Goal: Find specific page/section: Find specific page/section

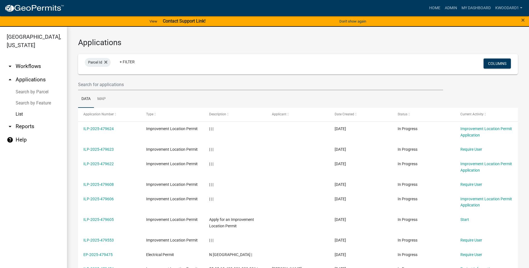
select select "3: 100"
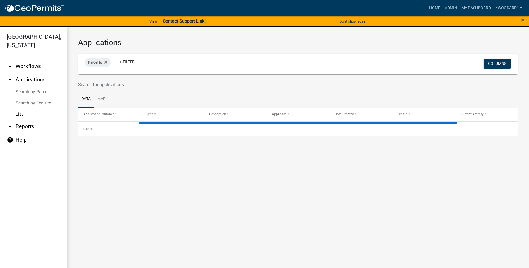
select select "3: 100"
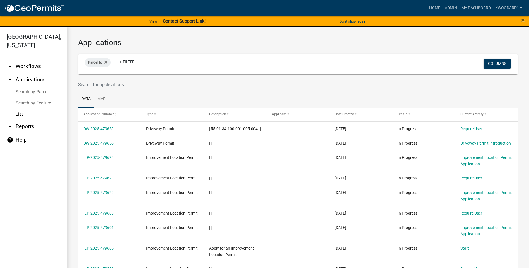
click at [92, 88] on input "text" at bounding box center [260, 84] width 365 height 11
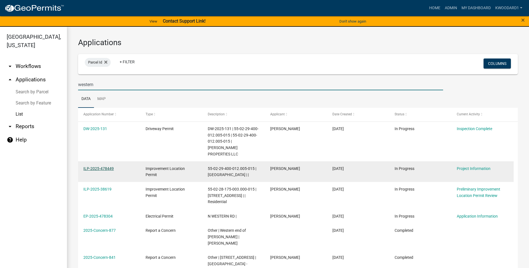
type input "western"
click at [100, 166] on link "ILP-2025-478449" at bounding box center [98, 168] width 30 height 4
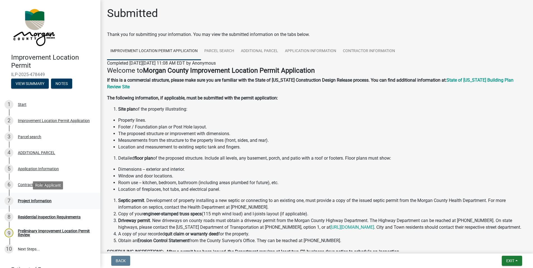
click at [46, 202] on div "Project Information" at bounding box center [35, 201] width 34 height 4
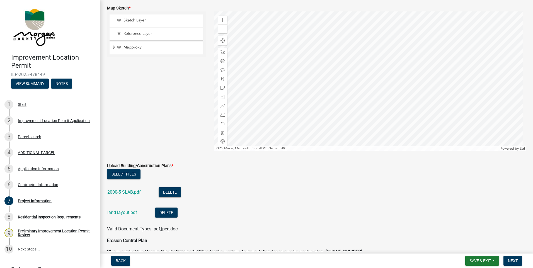
scroll to position [1310, 0]
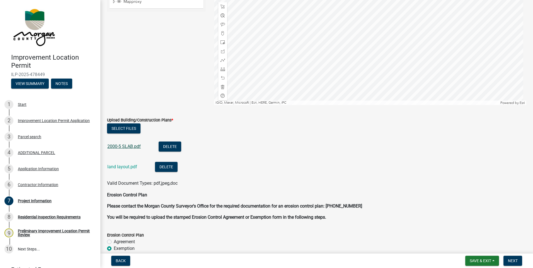
click at [119, 146] on link "2000-5 SLAB.pdf" at bounding box center [123, 146] width 33 height 5
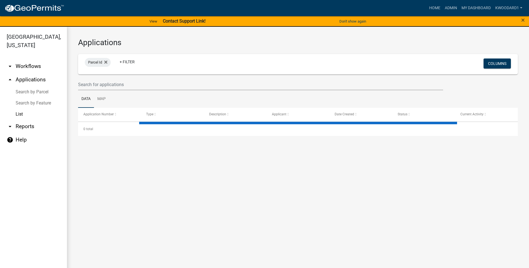
select select "3: 100"
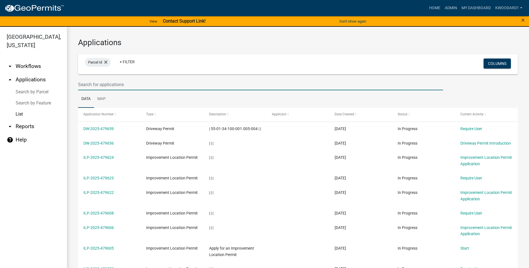
click at [87, 82] on input "text" at bounding box center [260, 84] width 365 height 11
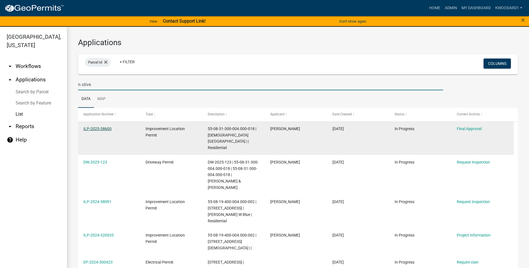
type input "n olive"
click at [90, 129] on link "ILP-2025-38600" at bounding box center [97, 129] width 28 height 4
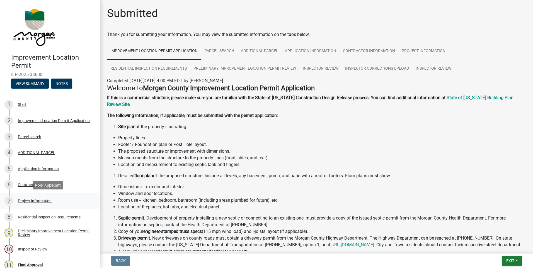
click at [27, 200] on div "Project Information" at bounding box center [35, 201] width 34 height 4
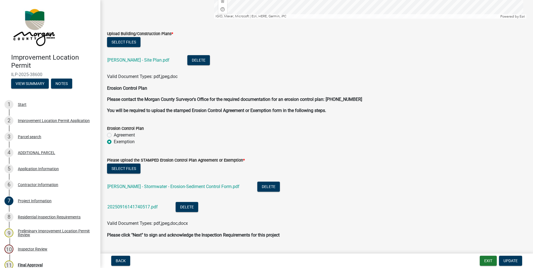
scroll to position [1450, 0]
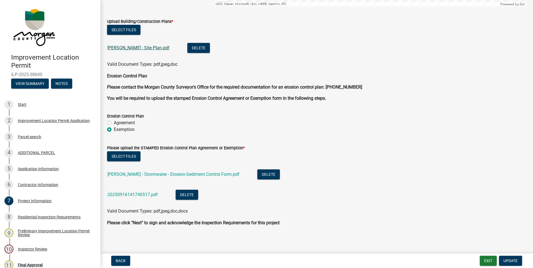
click at [120, 48] on link "Hogan - Site Plan.pdf" at bounding box center [138, 47] width 62 height 5
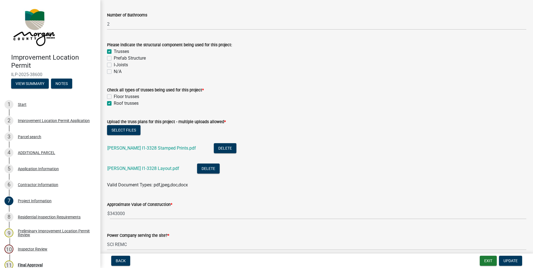
scroll to position [502, 0]
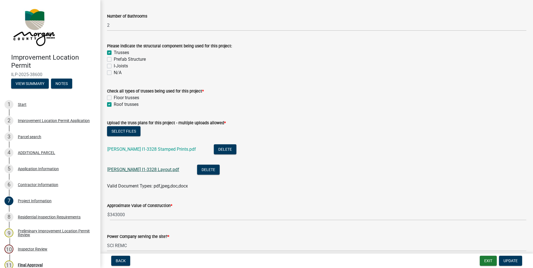
click at [141, 170] on link "Hogan I1-3328 Layout.pdf" at bounding box center [143, 169] width 72 height 5
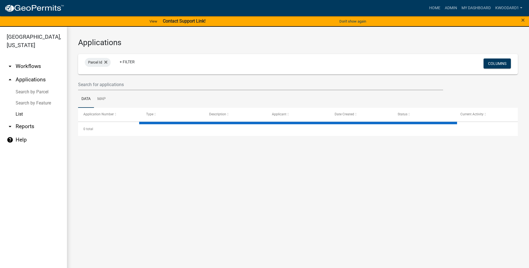
select select "3: 100"
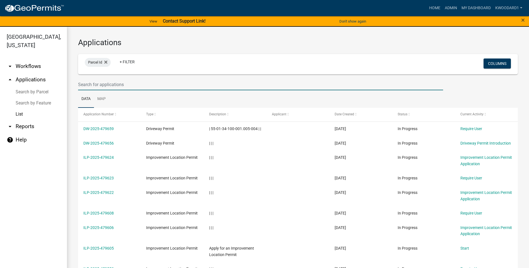
click at [83, 84] on input "text" at bounding box center [260, 84] width 365 height 11
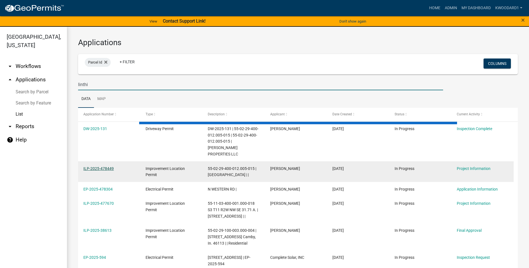
type input "linthi"
click at [94, 166] on link "ILP-2025-478449" at bounding box center [98, 168] width 30 height 4
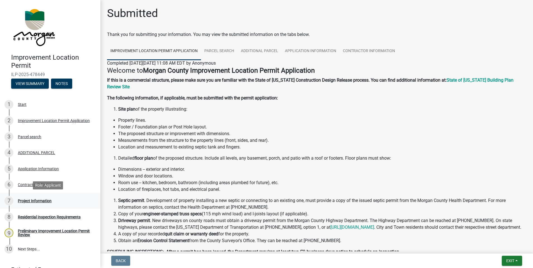
click at [25, 201] on div "Project Information" at bounding box center [35, 201] width 34 height 4
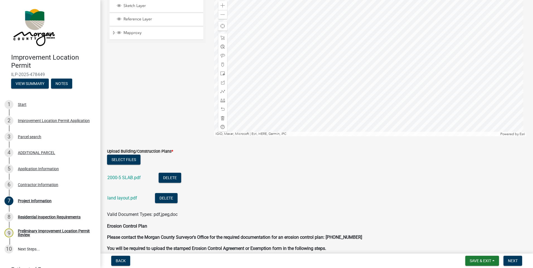
scroll to position [1283, 0]
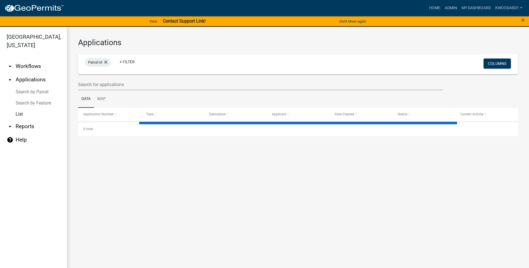
select select "3: 100"
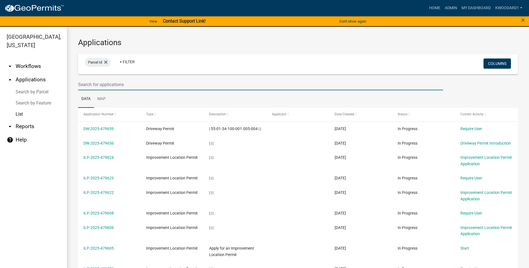
click at [131, 84] on input "text" at bounding box center [260, 84] width 365 height 11
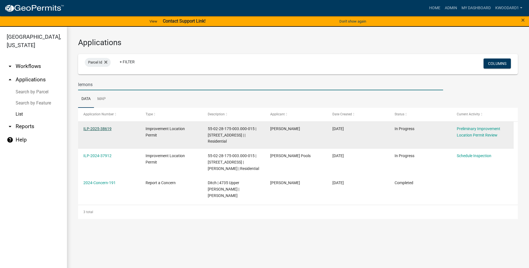
type input "lemons"
click at [87, 129] on link "ILP-2025-38619" at bounding box center [97, 129] width 28 height 4
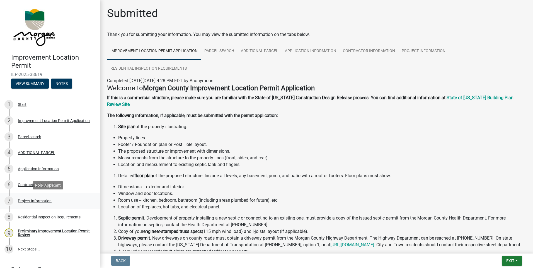
click at [28, 199] on div "Project Information" at bounding box center [35, 201] width 34 height 4
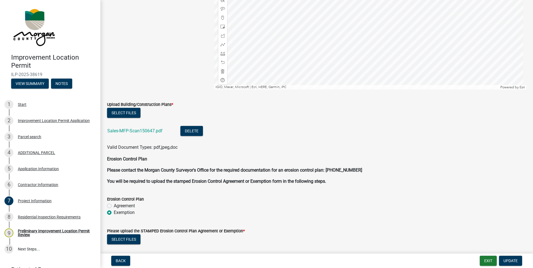
scroll to position [1226, 0]
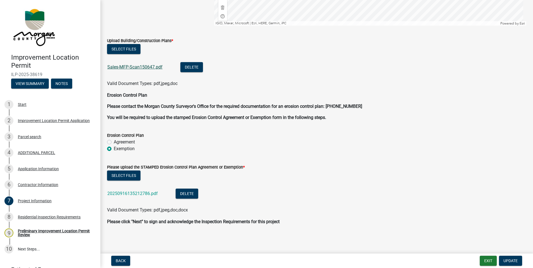
click at [123, 67] on link "Sales-MFP-Scan150647.pdf" at bounding box center [134, 66] width 55 height 5
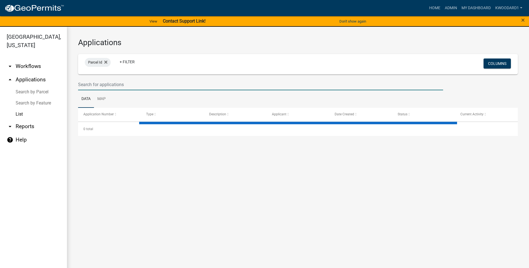
select select "3: 100"
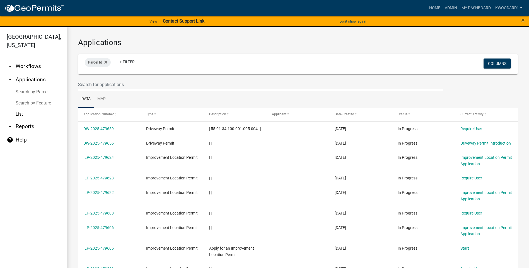
click at [105, 86] on input "text" at bounding box center [260, 84] width 365 height 11
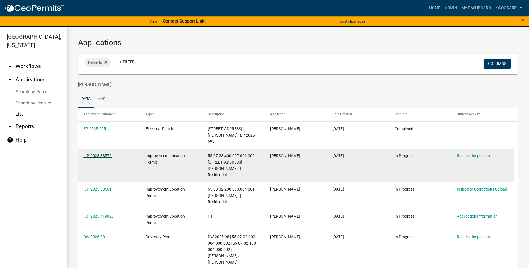
type input "whitaker"
click at [96, 154] on link "ILP-2025-38579" at bounding box center [97, 156] width 28 height 4
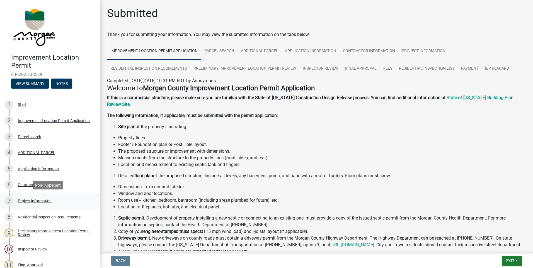
click at [26, 200] on div "Project Information" at bounding box center [35, 201] width 34 height 4
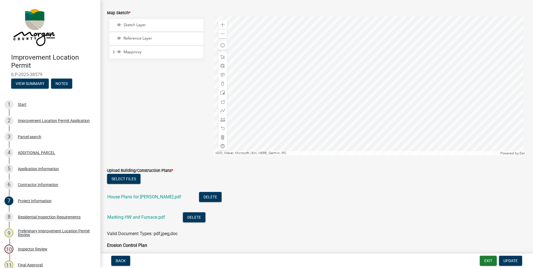
scroll to position [1227, 0]
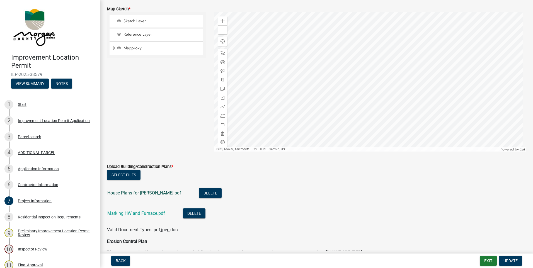
click at [134, 193] on link "House Plans for Grace Whitaker.pdf" at bounding box center [144, 192] width 74 height 5
